Goal: Task Accomplishment & Management: Use online tool/utility

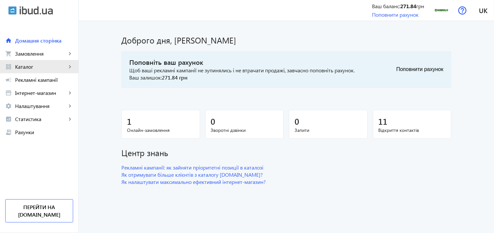
click at [56, 64] on span "Каталог" at bounding box center [40, 67] width 51 height 7
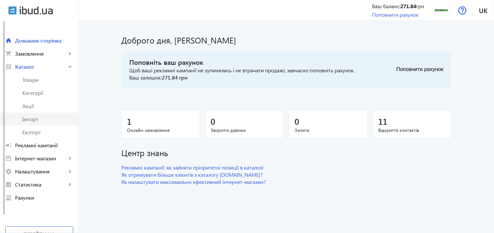
click at [45, 123] on link "Імпорт" at bounding box center [39, 119] width 78 height 13
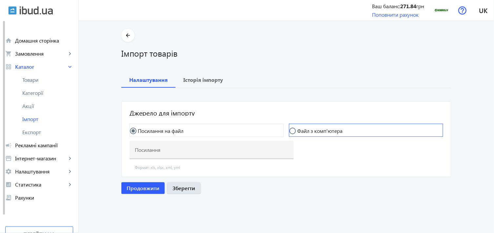
click at [300, 135] on mat-radio-button "Файл з комп'ютера" at bounding box center [366, 130] width 154 height 13
click at [289, 126] on div at bounding box center [293, 131] width 16 height 16
radio input "false"
radio input "true"
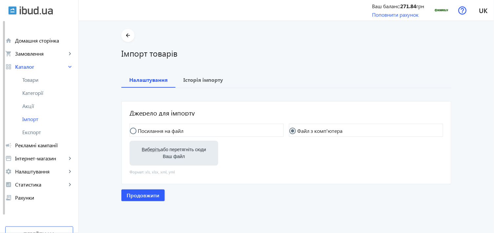
click at [154, 152] on span "Виберіть" at bounding box center [151, 149] width 19 height 5
click at [154, 152] on input "Виберіть або перетягніть сюди Ваш файл" at bounding box center [174, 154] width 78 height 8
type input "C:\fakepath\dobroliv-6-2025-09-02-15-55.xlsx"
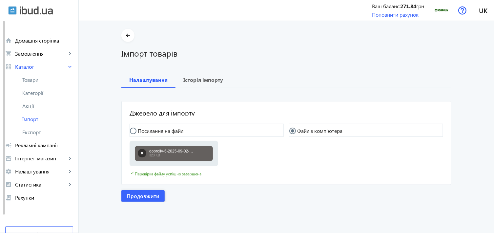
click at [133, 195] on span "Продовжити" at bounding box center [143, 196] width 33 height 7
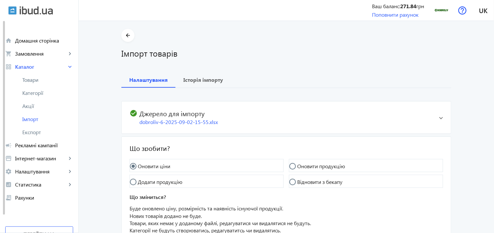
scroll to position [59, 0]
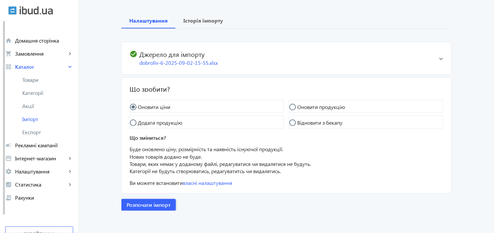
click at [138, 211] on span "button" at bounding box center [148, 205] width 54 height 16
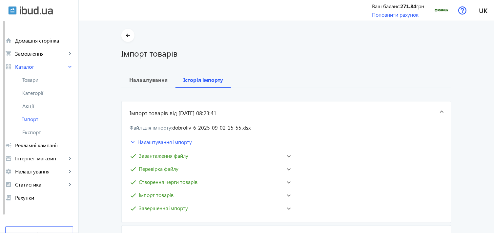
scroll to position [182, 0]
